Goal: Obtain resource: Download file/media

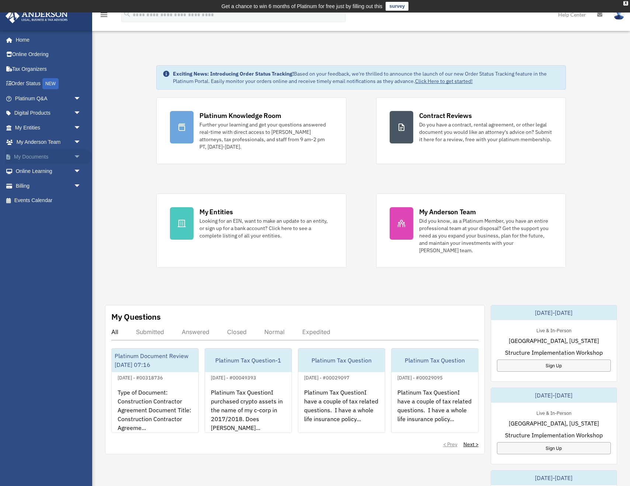
click at [78, 157] on span "arrow_drop_down" at bounding box center [81, 156] width 15 height 15
click at [34, 173] on link "Box" at bounding box center [51, 171] width 82 height 15
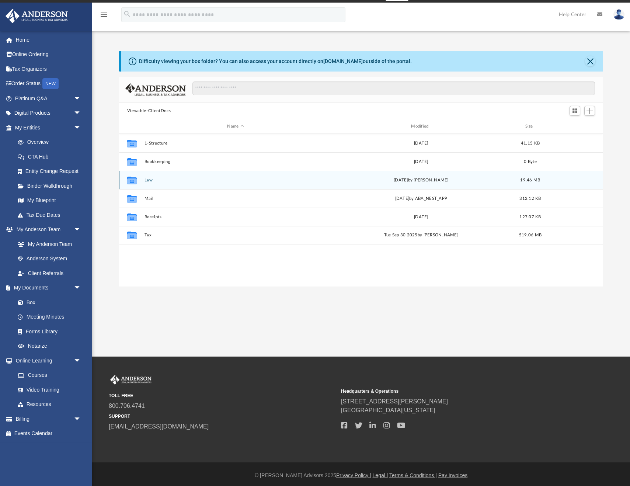
scroll to position [13, 0]
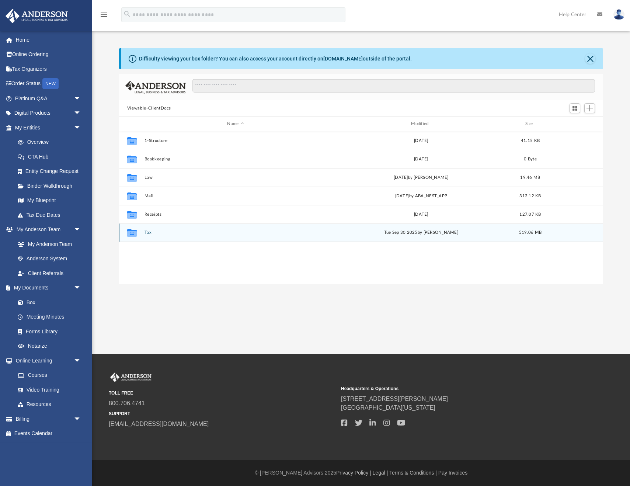
click at [149, 231] on button "Tax" at bounding box center [235, 232] width 182 height 5
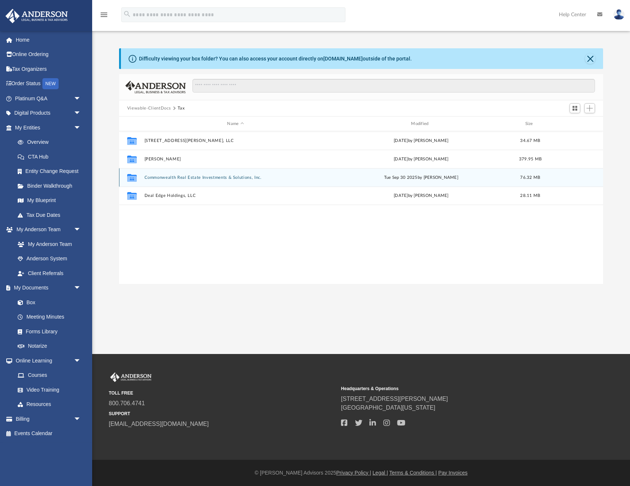
click at [178, 177] on button "Commonwealth Real Estate Investments & Solutions, Inc." at bounding box center [235, 177] width 182 height 5
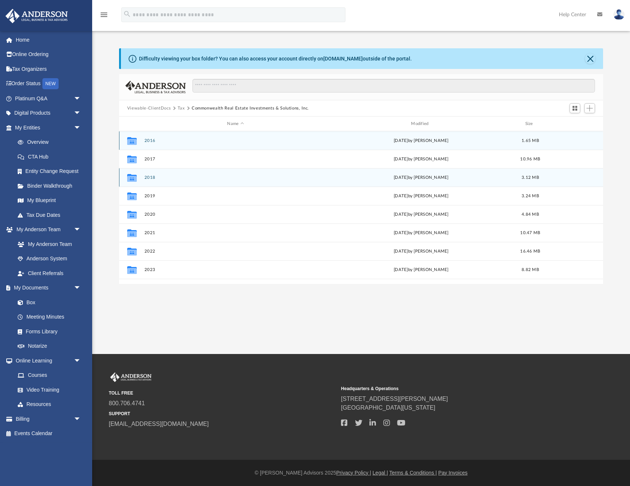
scroll to position [13, 0]
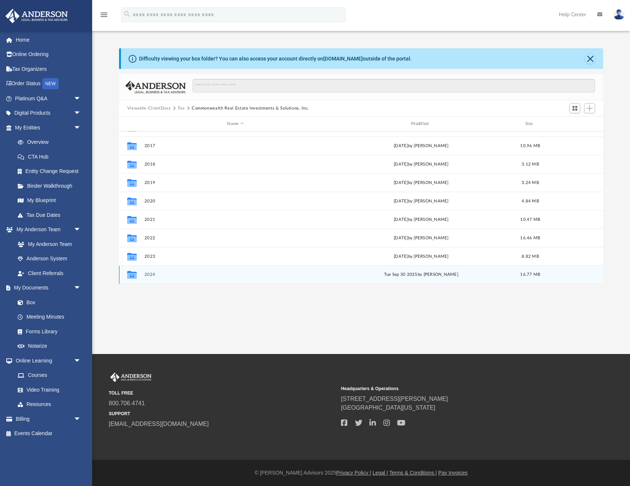
click at [151, 276] on button "2024" at bounding box center [235, 274] width 182 height 5
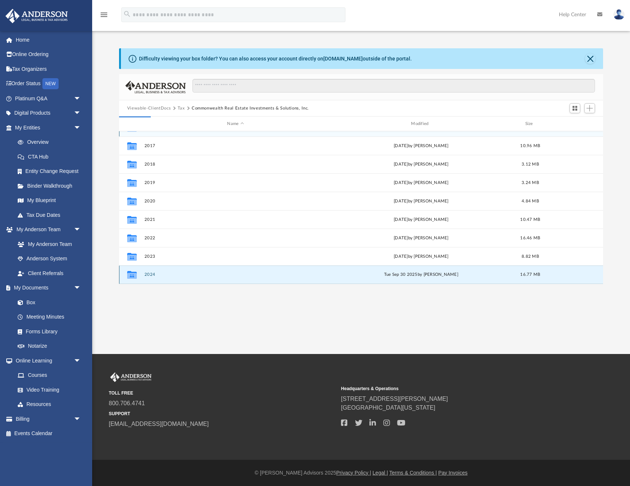
scroll to position [0, 0]
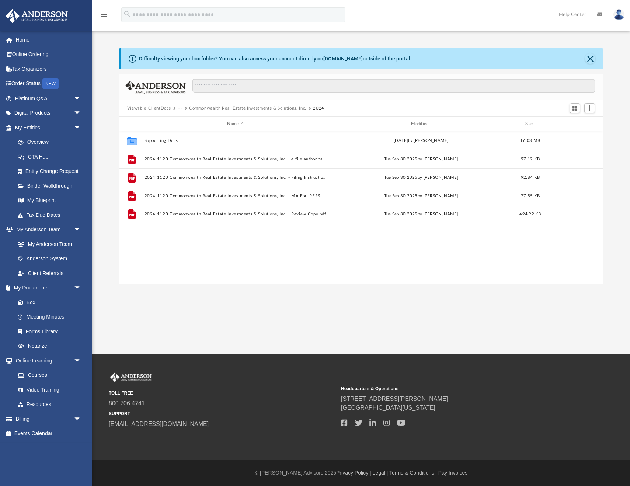
click at [151, 276] on div "Collaborated Folder Supporting Docs [DATE] by [PERSON_NAME] 16.03 MB File 2024 …" at bounding box center [361, 207] width 484 height 153
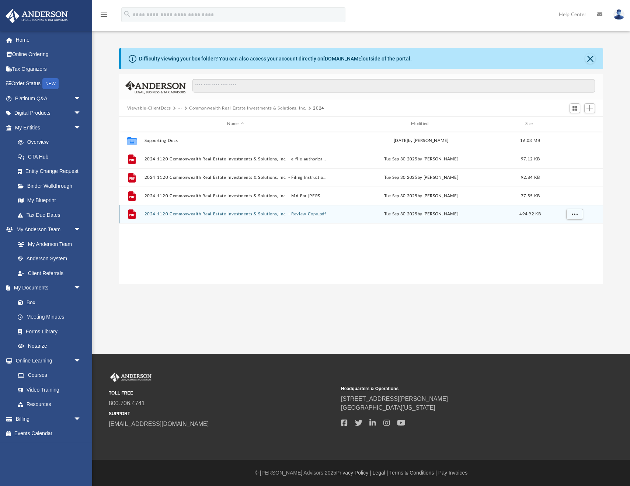
click at [205, 216] on button "2024 1120 Commonwealth Real Estate Investments & Solutions, Inc. - Review Copy.…" at bounding box center [235, 214] width 182 height 5
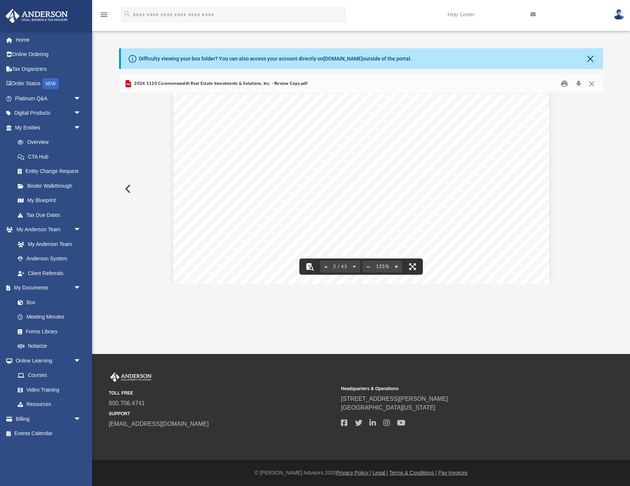
scroll to position [1250, 0]
click at [305, 140] on div "REVIEW COPY [DATE] Commonwealth Real Estate Investments & Solutions, Inc [STREE…" at bounding box center [361, 87] width 376 height 487
drag, startPoint x: 220, startPoint y: 131, endPoint x: 246, endPoint y: 133, distance: 25.9
click at [198, 129] on div "REVIEW COPY [DATE] Commonwealth Real Estate Investments & Solutions, Inc [STREE…" at bounding box center [361, 87] width 376 height 487
drag, startPoint x: 289, startPoint y: 136, endPoint x: 222, endPoint y: 135, distance: 67.1
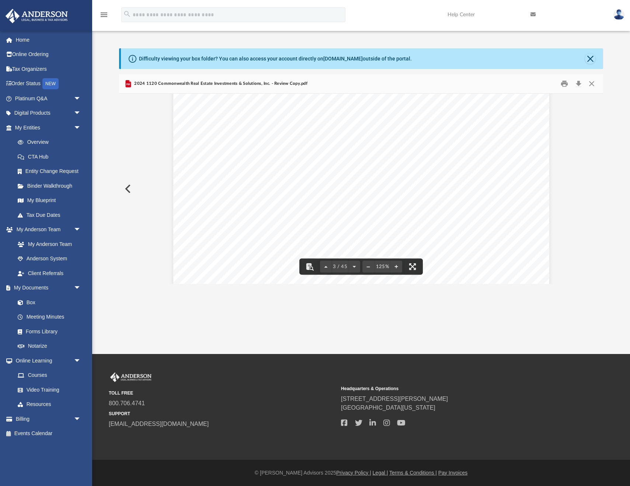
click at [222, 135] on div "REVIEW COPY [DATE] Commonwealth Real Estate Investments & Solutions, Inc [STREE…" at bounding box center [361, 87] width 376 height 487
drag, startPoint x: 216, startPoint y: 136, endPoint x: 223, endPoint y: 137, distance: 7.0
click at [224, 137] on div "REVIEW COPY [DATE] Commonwealth Real Estate Investments & Solutions, Inc [STREE…" at bounding box center [361, 87] width 376 height 487
drag, startPoint x: 220, startPoint y: 136, endPoint x: 243, endPoint y: 137, distance: 22.9
click at [243, 137] on span "[DOMAIN_NAME][URL]" at bounding box center [249, 136] width 65 height 6
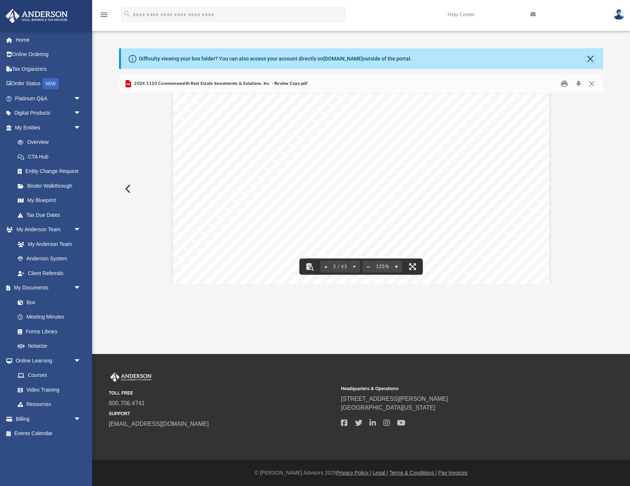
click at [243, 138] on span "[DOMAIN_NAME][URL]" at bounding box center [249, 136] width 65 height 6
drag, startPoint x: 217, startPoint y: 136, endPoint x: 289, endPoint y: 136, distance: 71.9
click at [289, 136] on div "REVIEW COPY [DATE] Commonwealth Real Estate Investments & Solutions, Inc [STREE…" at bounding box center [361, 87] width 376 height 487
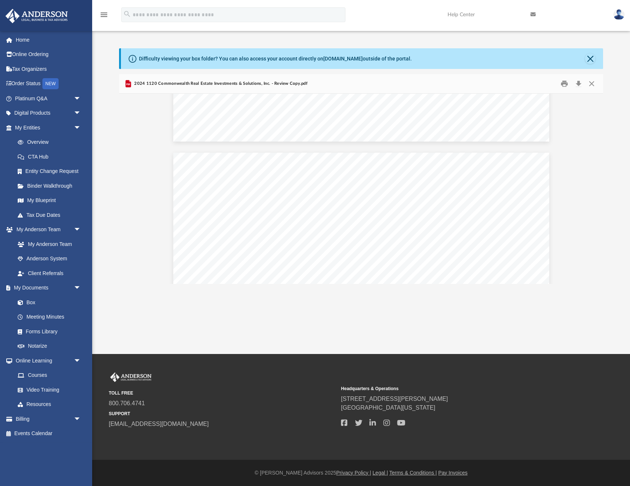
scroll to position [1897, 0]
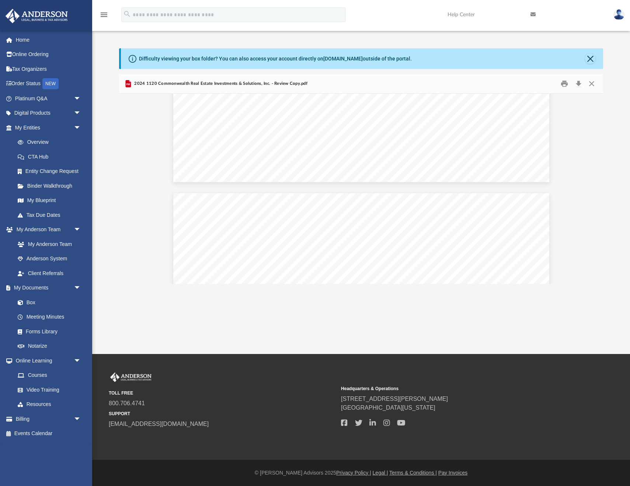
click at [387, 12] on div "menu search Site Menu add [EMAIL_ADDRESS][DOMAIN_NAME] My Profile Reset Passwor…" at bounding box center [315, 18] width 619 height 25
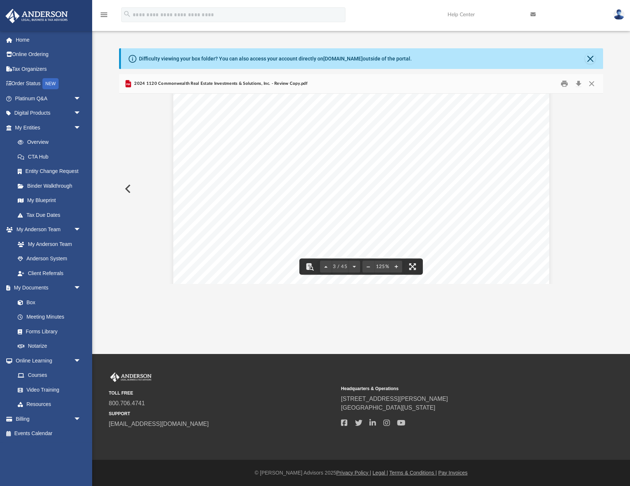
scroll to position [1209, 0]
drag, startPoint x: 217, startPoint y: 178, endPoint x: 289, endPoint y: 180, distance: 71.5
click at [282, 180] on span "[DOMAIN_NAME][URL]" at bounding box center [249, 177] width 65 height 6
drag, startPoint x: 290, startPoint y: 178, endPoint x: 286, endPoint y: 178, distance: 4.1
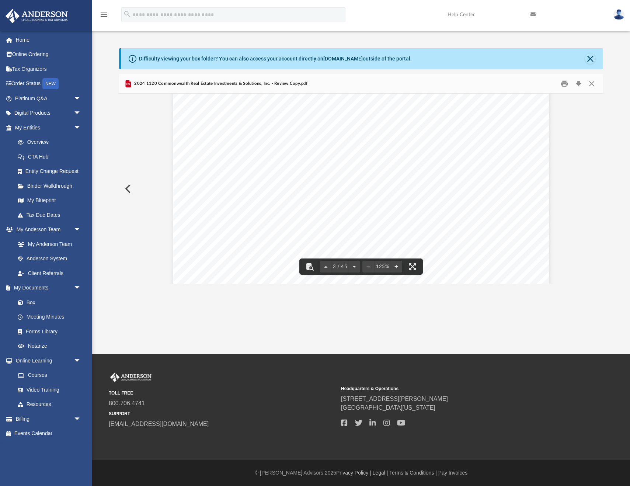
click at [285, 178] on div "REVIEW COPY [DATE] Commonwealth Real Estate Investments & Solutions, Inc [STREE…" at bounding box center [361, 129] width 376 height 487
drag, startPoint x: 289, startPoint y: 177, endPoint x: 218, endPoint y: 177, distance: 71.5
click at [218, 177] on span "[DOMAIN_NAME][URL]" at bounding box center [249, 177] width 65 height 6
drag, startPoint x: 456, startPoint y: 242, endPoint x: 218, endPoint y: 179, distance: 246.3
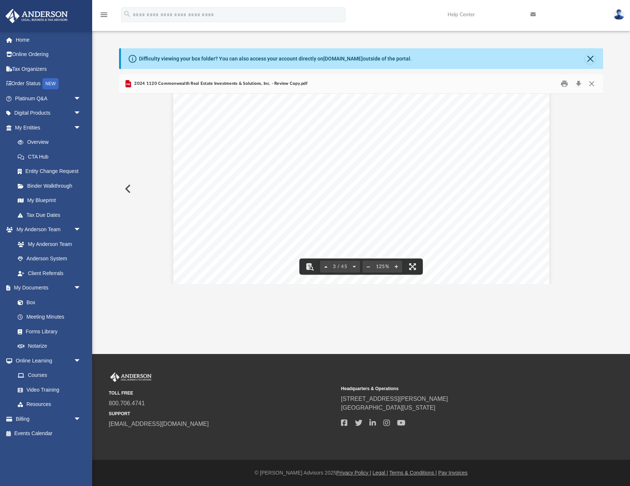
click at [218, 179] on div "REVIEW COPY [DATE] Commonwealth Real Estate Investments & Solutions, Inc [STREE…" at bounding box center [361, 111] width 376 height 487
click at [250, 259] on div "REVIEW COPY [DATE] Commonwealth Real Estate Investments & Solutions, Inc [STREE…" at bounding box center [361, 111] width 376 height 487
click at [131, 192] on button "Preview" at bounding box center [127, 188] width 16 height 21
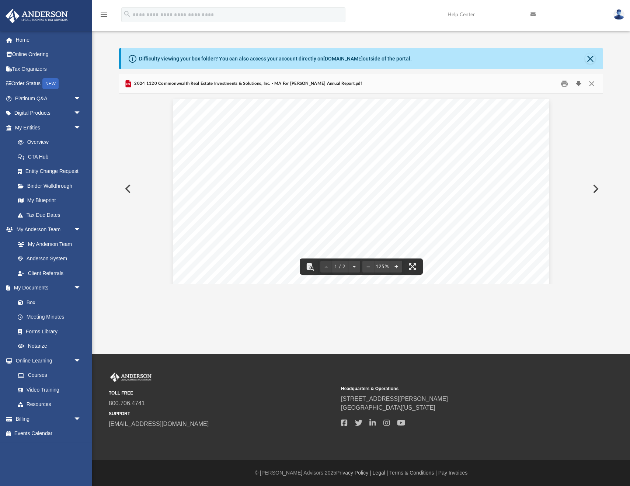
click at [578, 83] on button "Download" at bounding box center [578, 83] width 13 height 11
